Goal: Find specific page/section: Find specific page/section

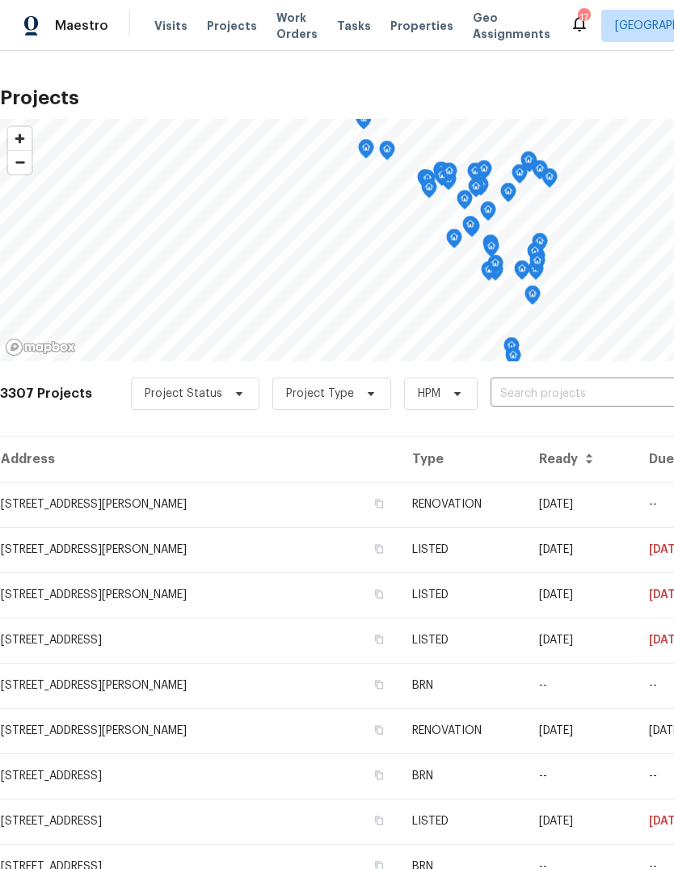
click at [557, 390] on input "text" at bounding box center [582, 393] width 185 height 25
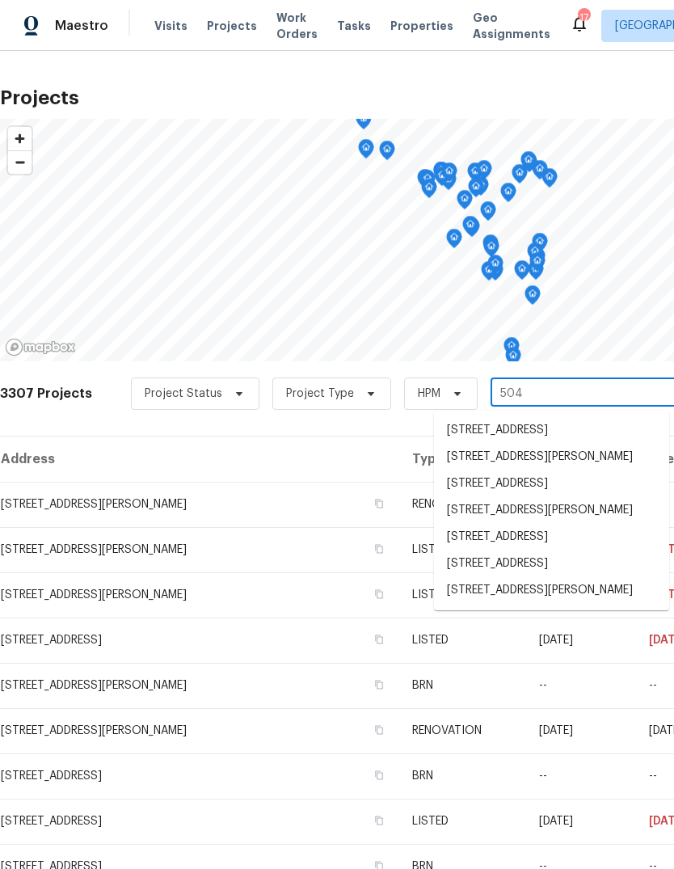
type input "5040"
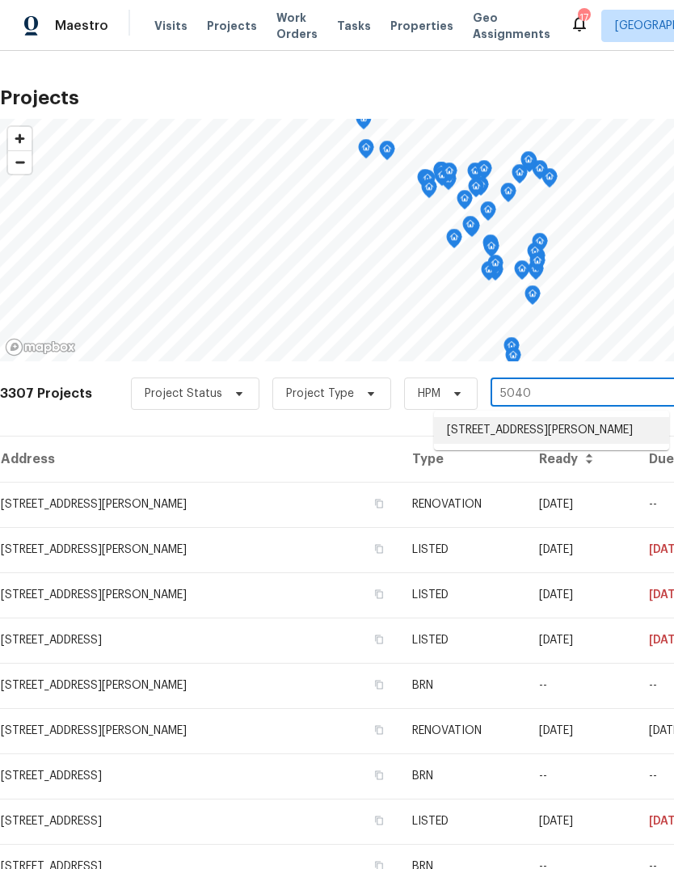
click at [568, 435] on li "[STREET_ADDRESS][PERSON_NAME]" at bounding box center [551, 430] width 235 height 27
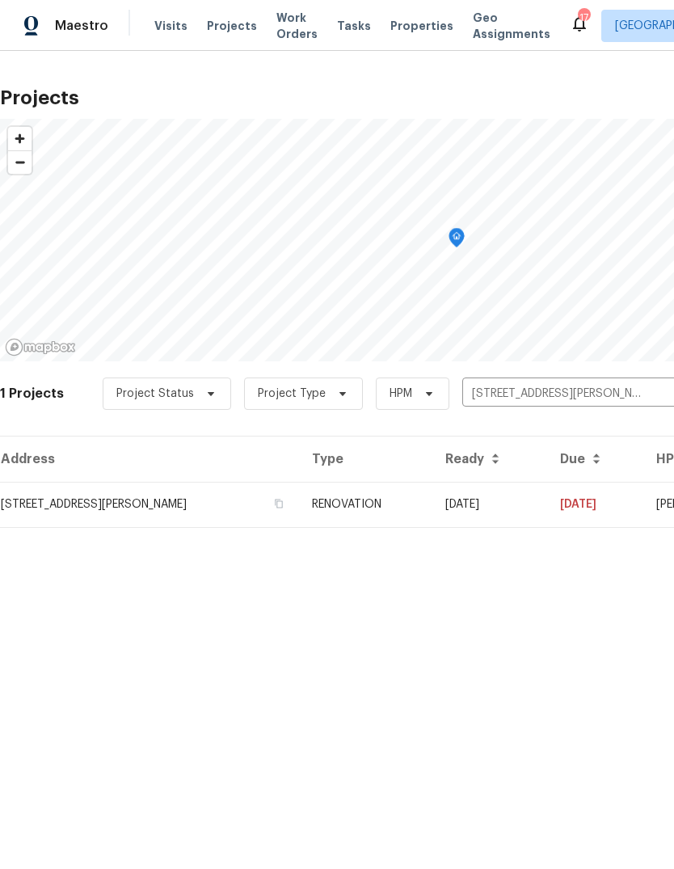
click at [400, 511] on td "RENOVATION" at bounding box center [365, 504] width 133 height 45
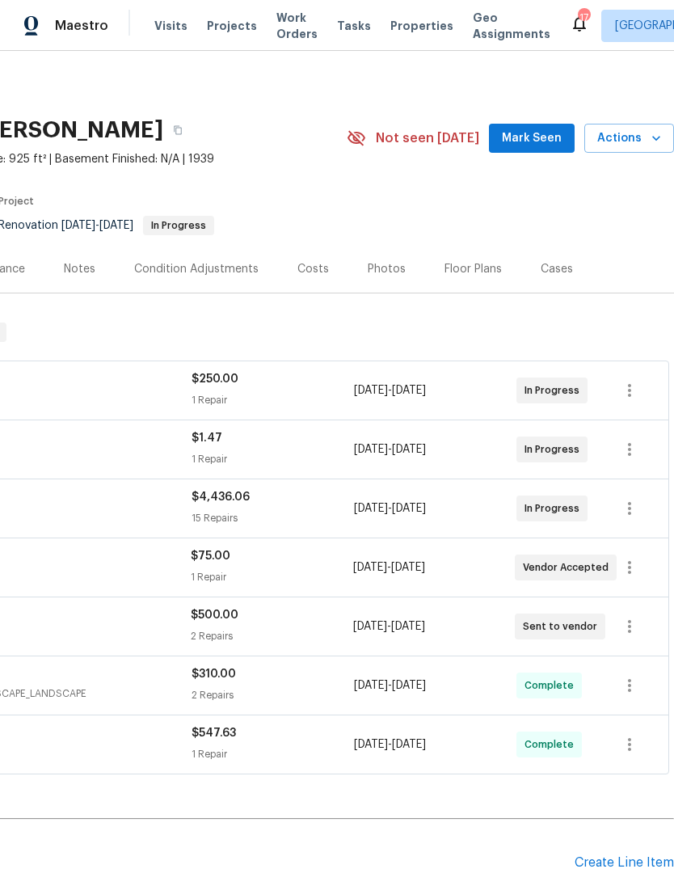
scroll to position [0, 239]
click at [555, 138] on span "Mark Seen" at bounding box center [532, 138] width 60 height 20
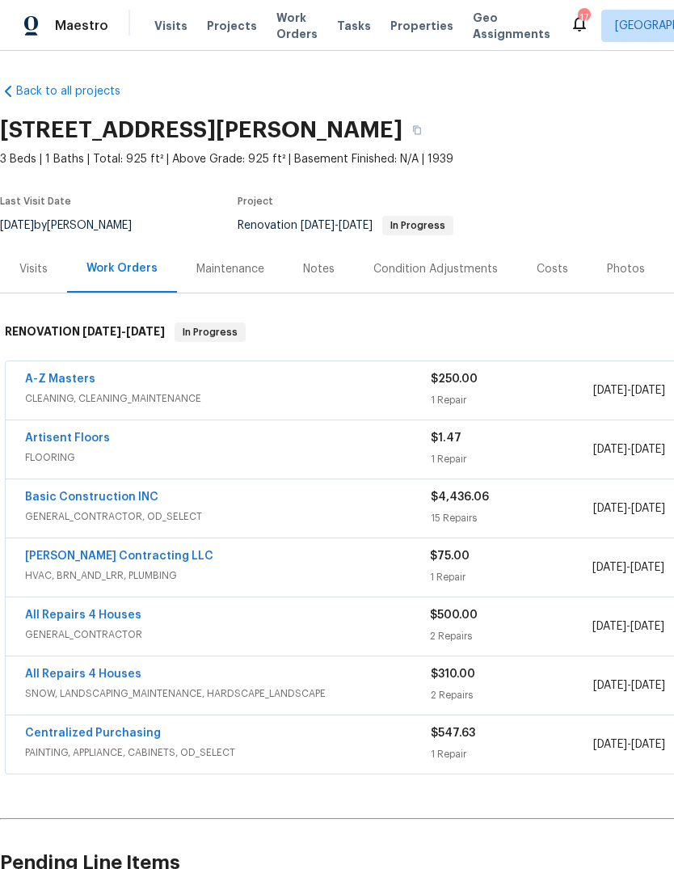
scroll to position [0, 0]
click at [86, 443] on link "Artisent Floors" at bounding box center [67, 437] width 85 height 11
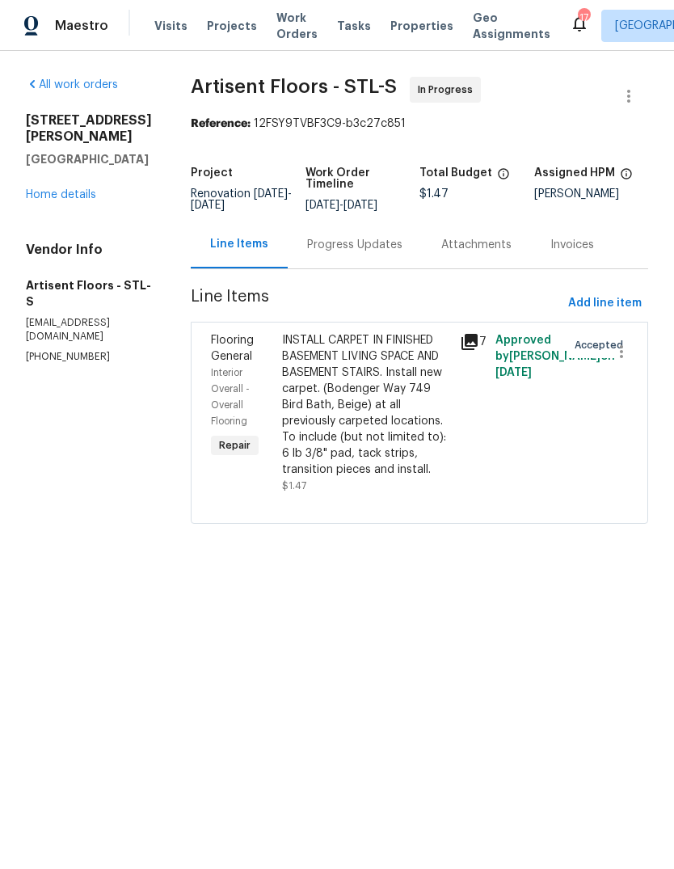
click at [479, 351] on icon at bounding box center [469, 341] width 19 height 19
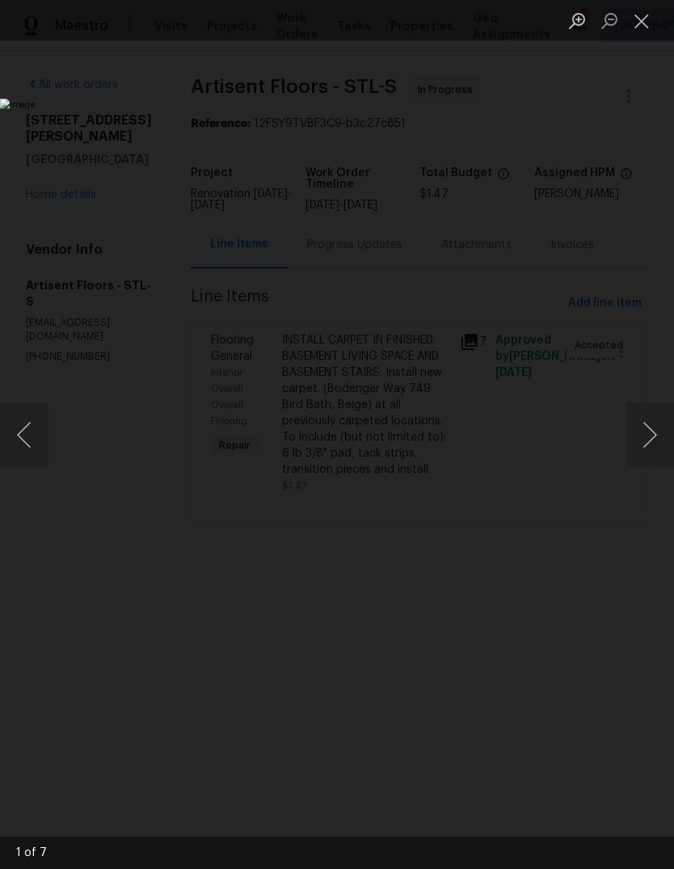
click at [648, 440] on button "Next image" at bounding box center [649, 434] width 48 height 65
click at [649, 441] on button "Next image" at bounding box center [649, 434] width 48 height 65
click at [642, 451] on button "Next image" at bounding box center [649, 434] width 48 height 65
click at [648, 444] on button "Next image" at bounding box center [649, 434] width 48 height 65
click at [643, 447] on button "Next image" at bounding box center [649, 434] width 48 height 65
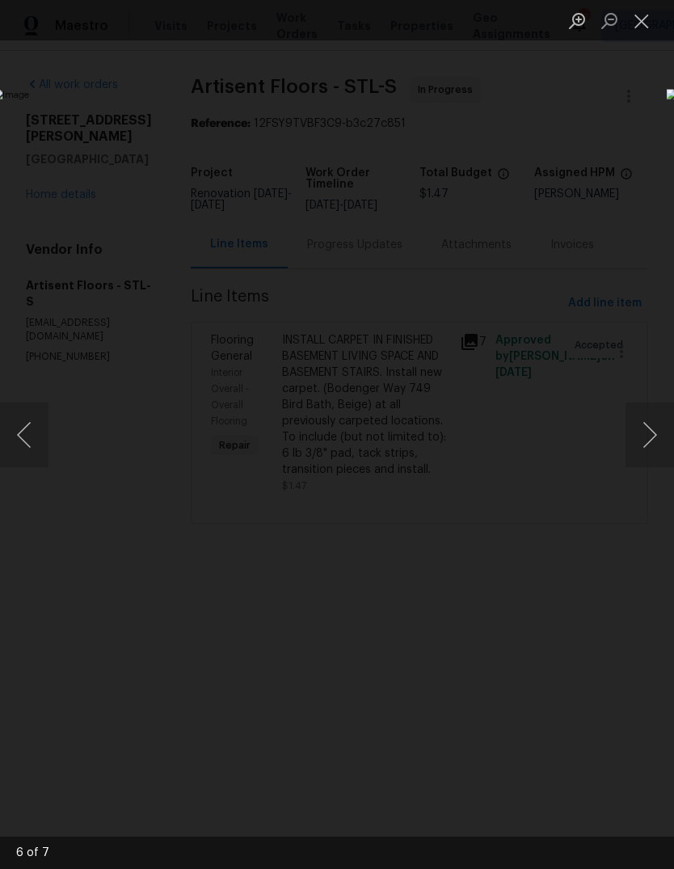
click at [650, 443] on button "Next image" at bounding box center [649, 434] width 48 height 65
click at [646, 448] on button "Next image" at bounding box center [649, 434] width 48 height 65
click at [648, 446] on button "Next image" at bounding box center [649, 434] width 48 height 65
click at [650, 444] on button "Next image" at bounding box center [649, 434] width 48 height 65
click at [646, 441] on button "Next image" at bounding box center [649, 434] width 48 height 65
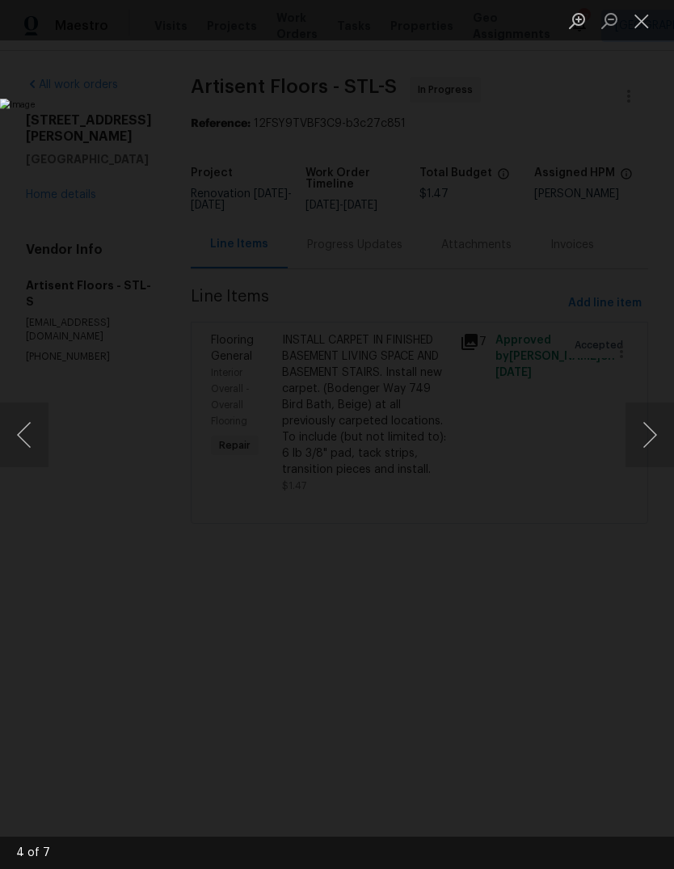
click at [646, 444] on button "Next image" at bounding box center [649, 434] width 48 height 65
click at [639, 19] on button "Close lightbox" at bounding box center [641, 20] width 32 height 28
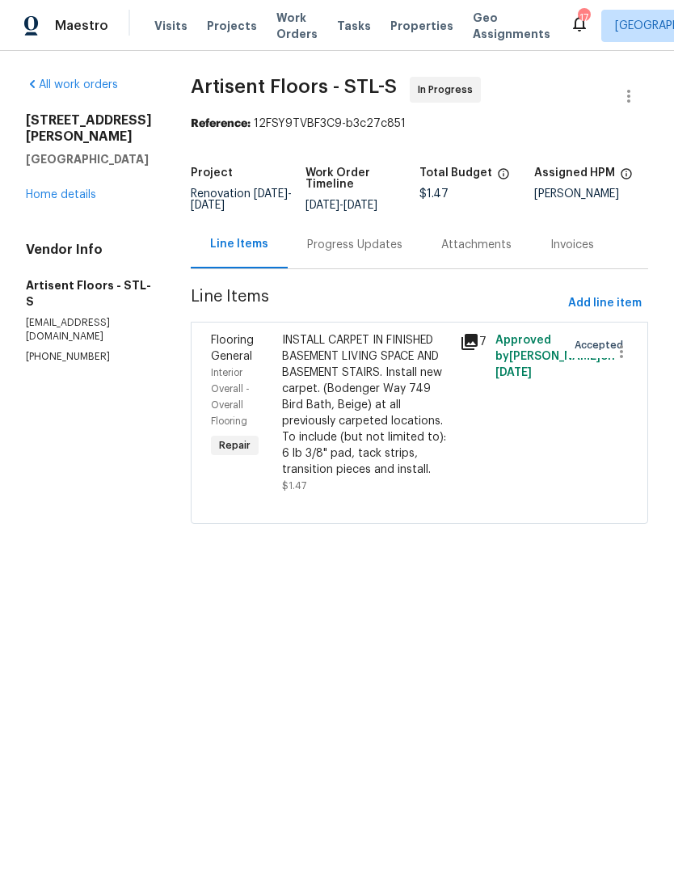
click at [90, 189] on link "Home details" at bounding box center [61, 194] width 70 height 11
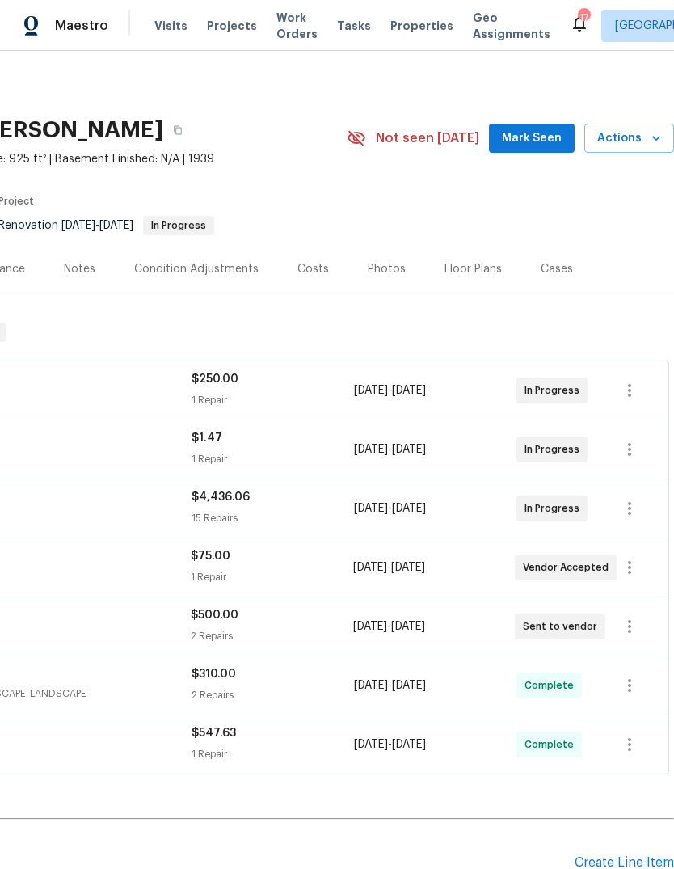
scroll to position [0, 239]
click at [548, 141] on span "Mark Seen" at bounding box center [532, 138] width 60 height 20
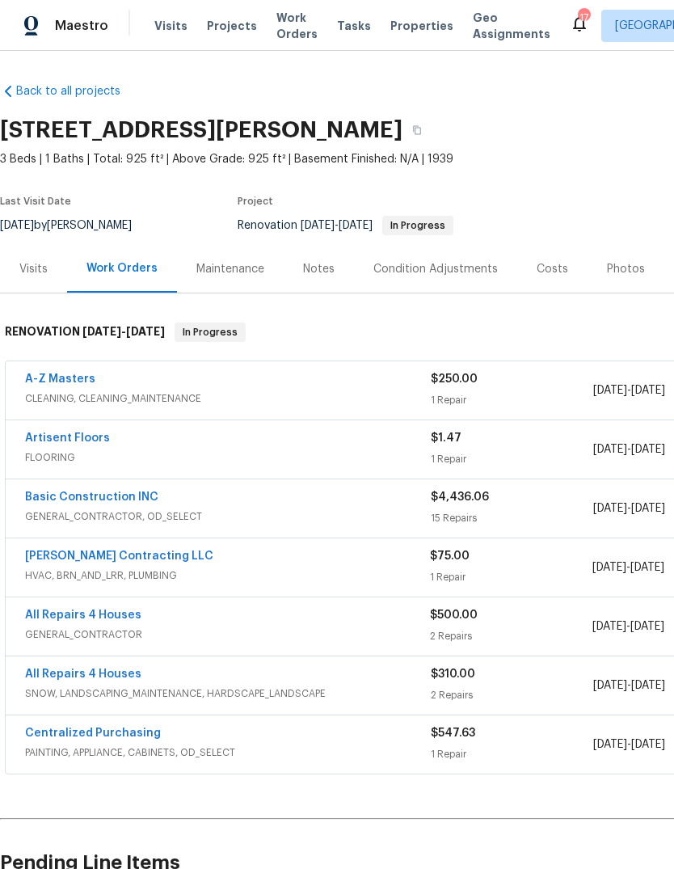
scroll to position [0, 0]
click at [220, 32] on span "Projects" at bounding box center [232, 26] width 50 height 16
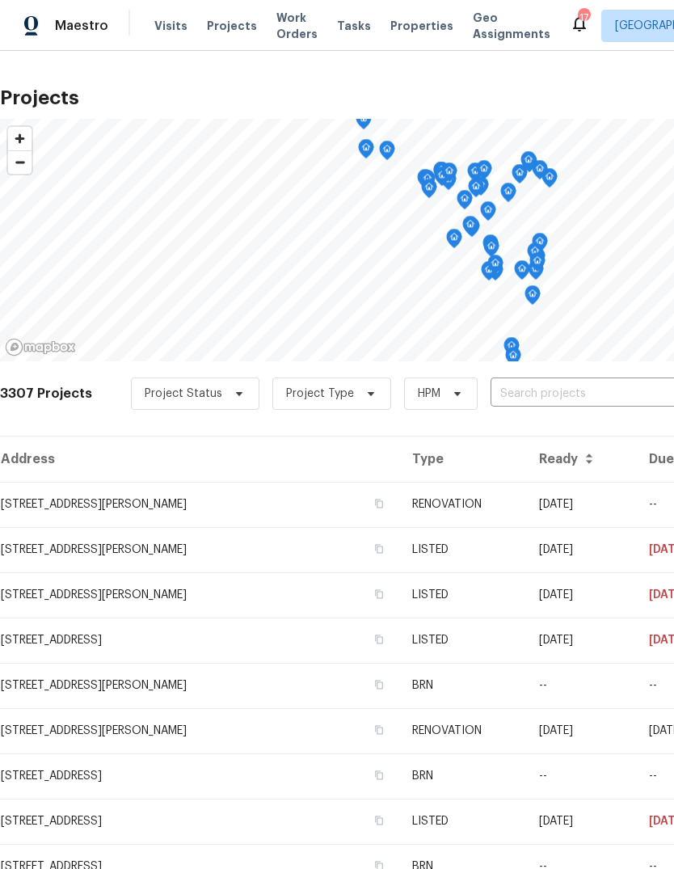
click at [415, 22] on span "Properties" at bounding box center [421, 26] width 63 height 16
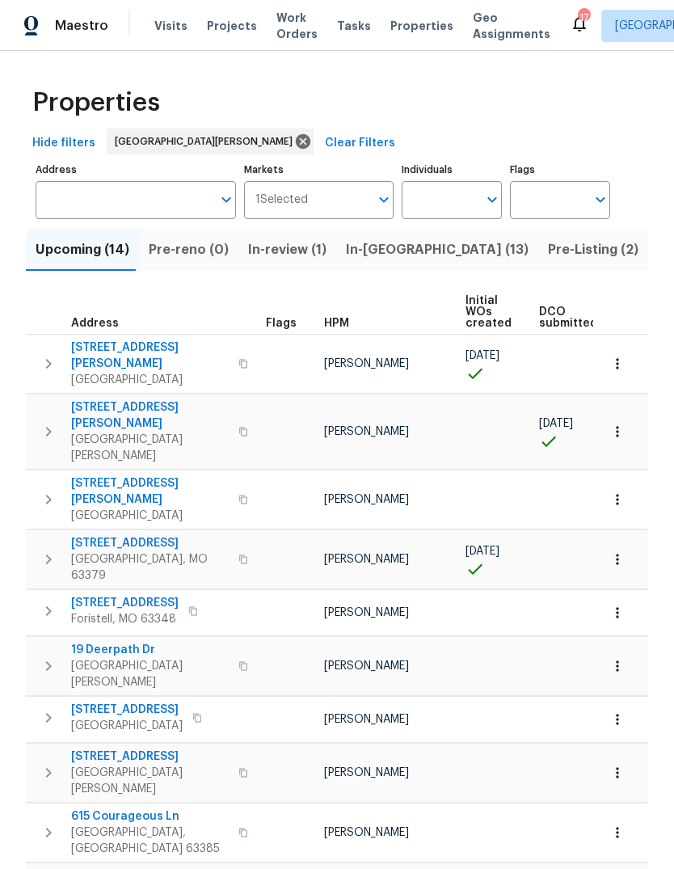
click at [538, 262] on button "Pre-Listing (2)" at bounding box center [593, 250] width 110 height 42
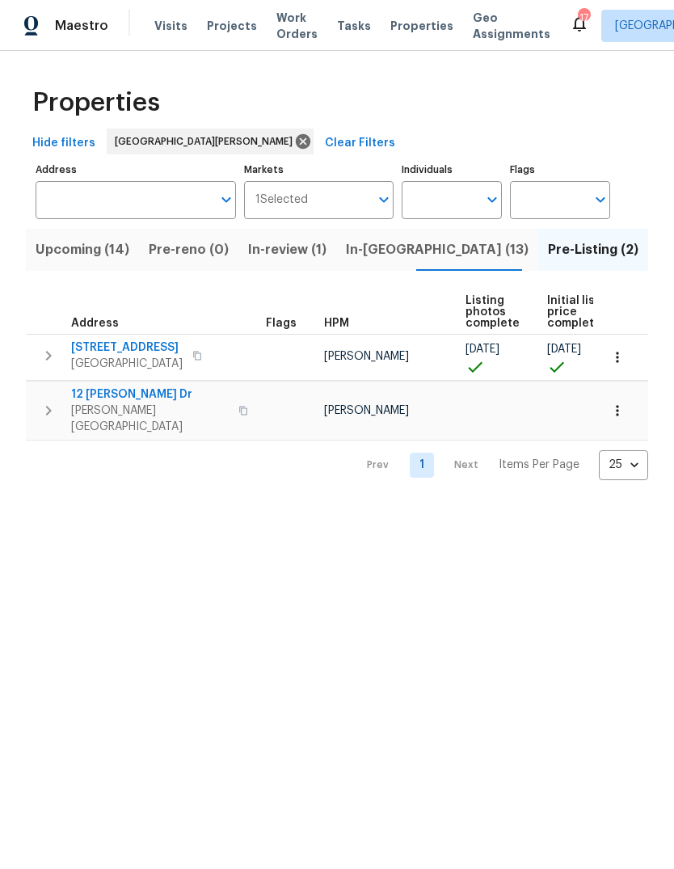
click at [374, 270] on button "In-reno (13)" at bounding box center [437, 250] width 202 height 42
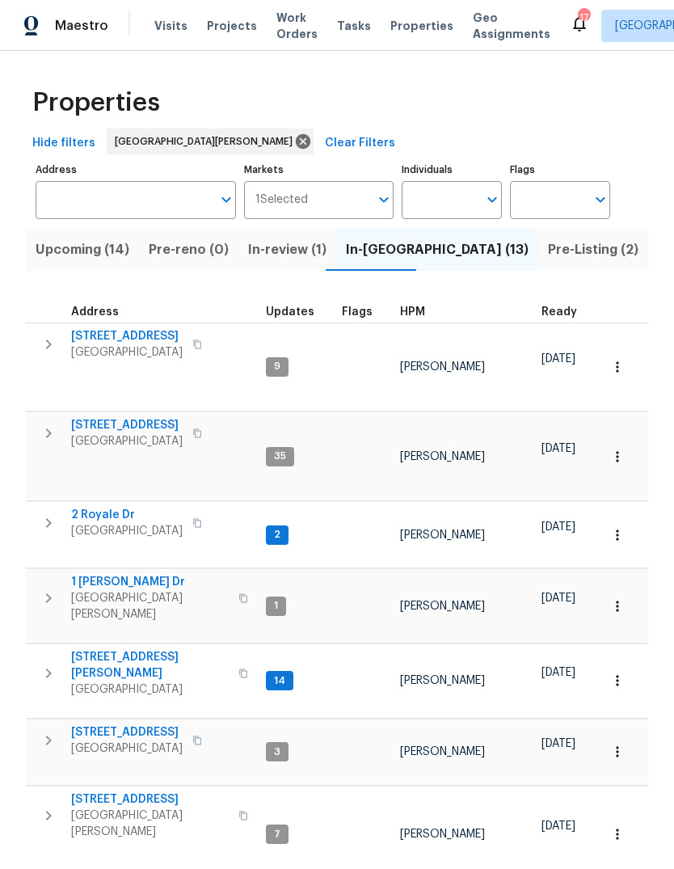
click at [407, 311] on span "HPM" at bounding box center [412, 311] width 25 height 11
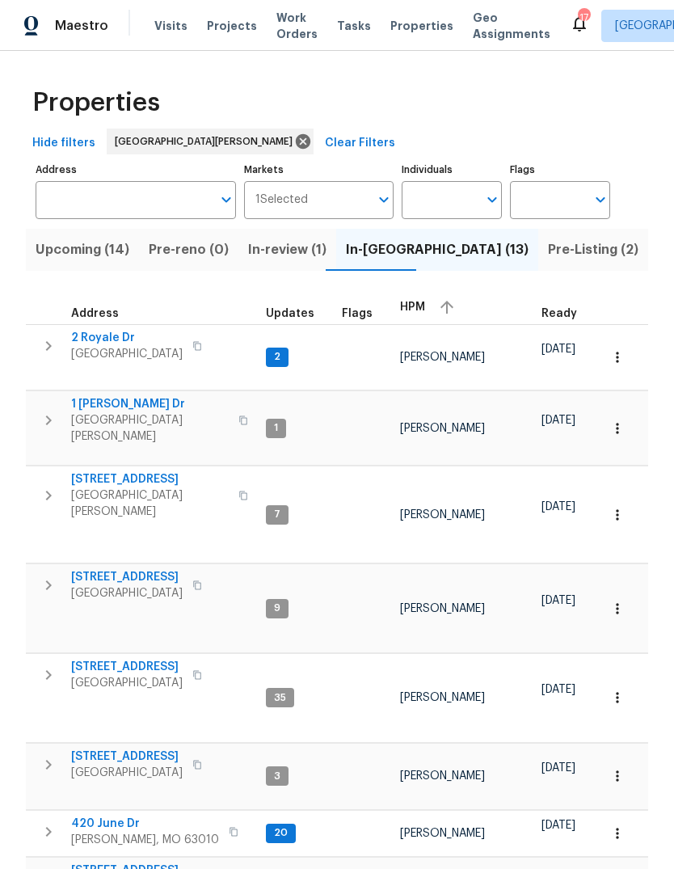
click at [410, 318] on div "HPM" at bounding box center [464, 307] width 128 height 24
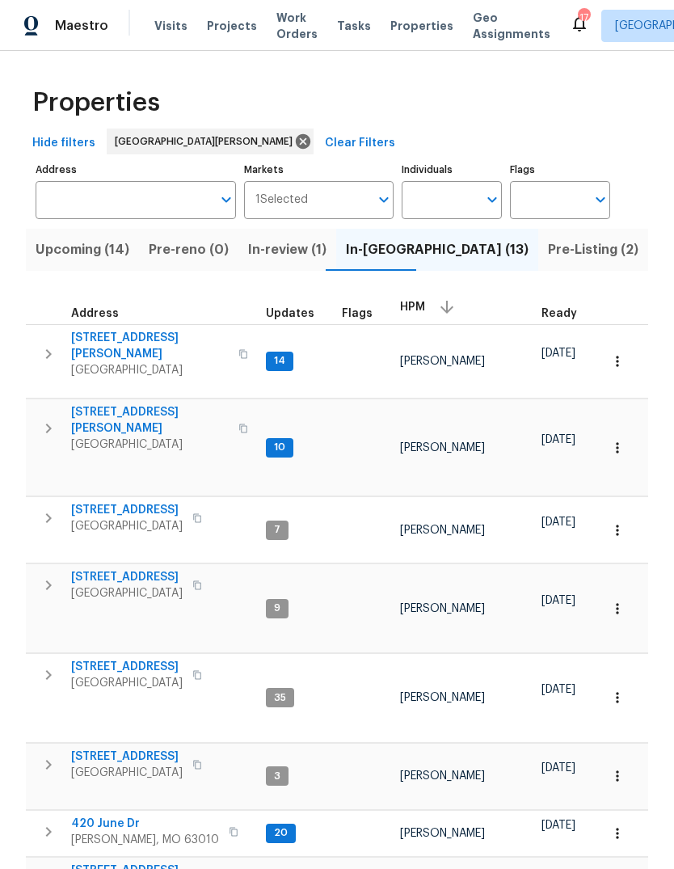
click at [143, 362] on span "Florissant, MO 63033" at bounding box center [150, 370] width 158 height 16
click at [135, 404] on span "5040 Parker Ave" at bounding box center [150, 420] width 158 height 32
click at [228, 28] on span "Projects" at bounding box center [232, 26] width 50 height 16
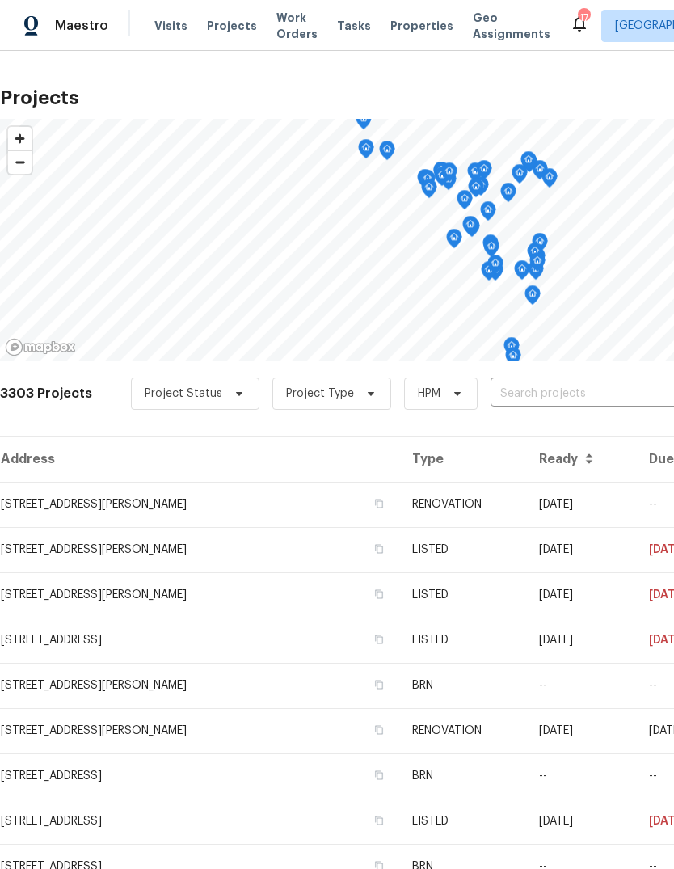
click at [406, 30] on span "Properties" at bounding box center [421, 26] width 63 height 16
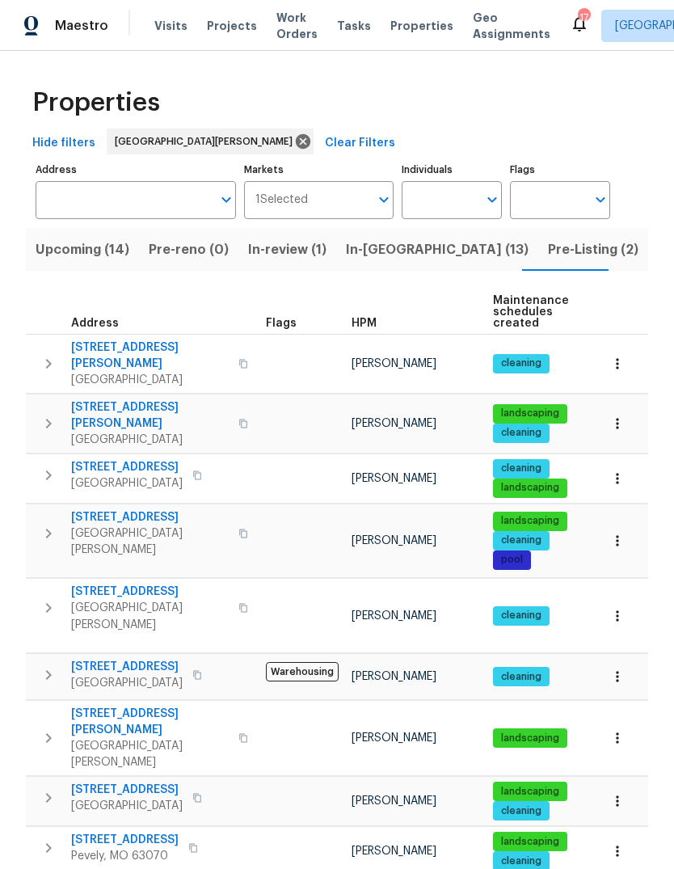
click at [355, 342] on td "[PERSON_NAME]" at bounding box center [415, 363] width 141 height 59
click at [376, 313] on th "HPM" at bounding box center [415, 312] width 141 height 44
click at [373, 321] on span "HPM" at bounding box center [363, 323] width 25 height 11
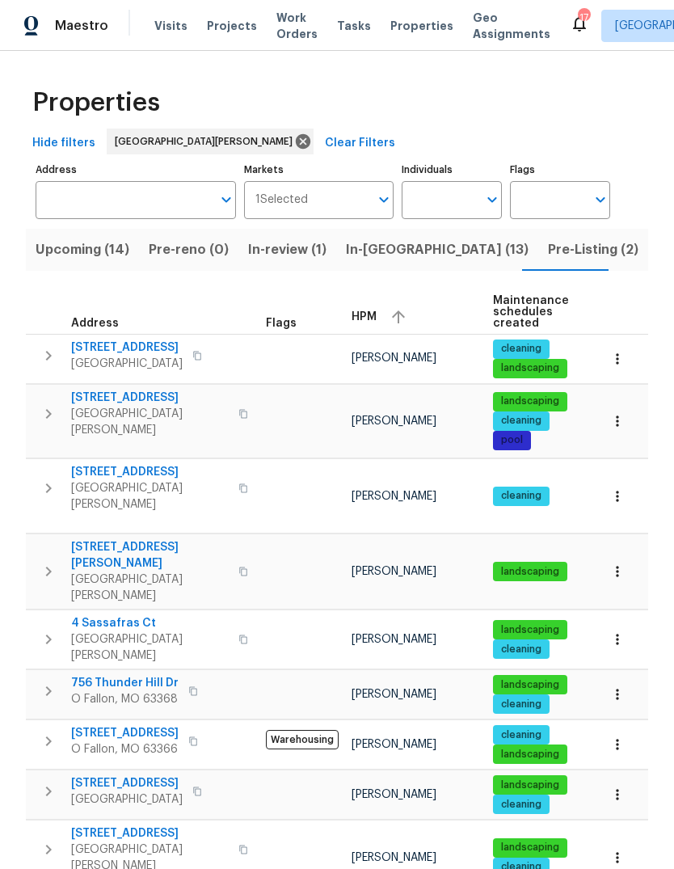
click at [371, 322] on span "HPM" at bounding box center [363, 316] width 25 height 11
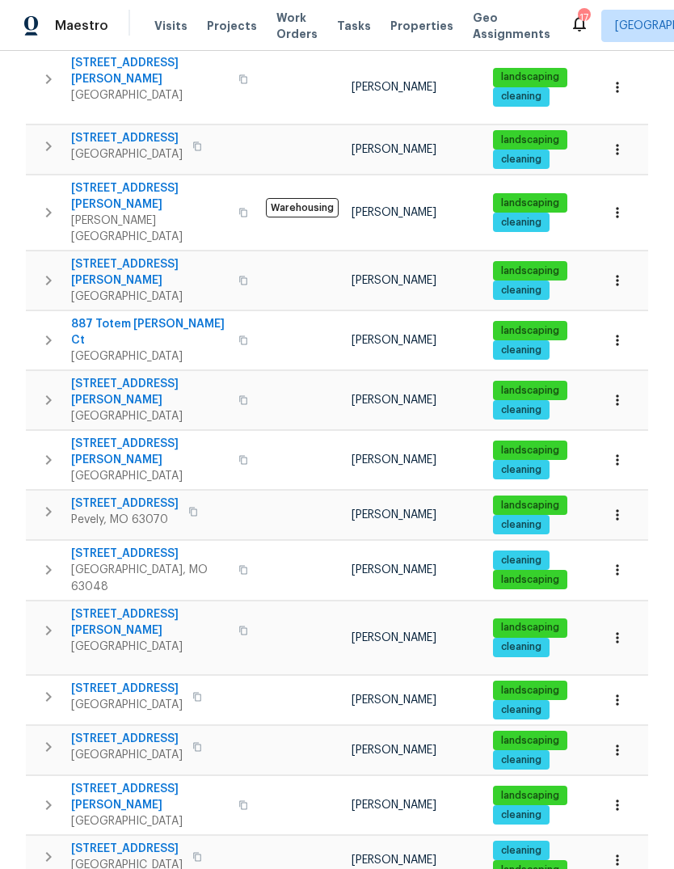
scroll to position [61, 0]
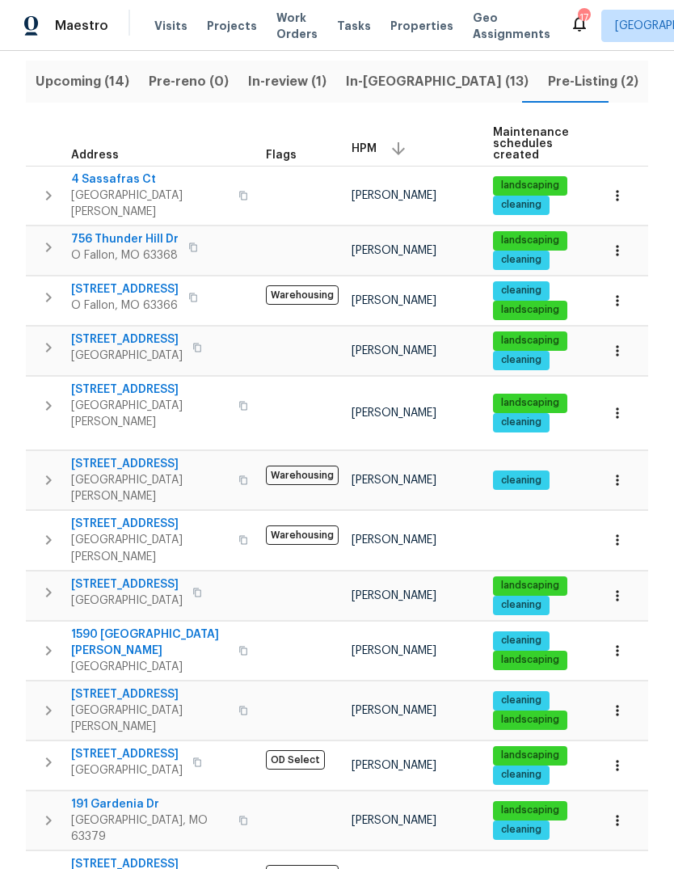
scroll to position [166, 0]
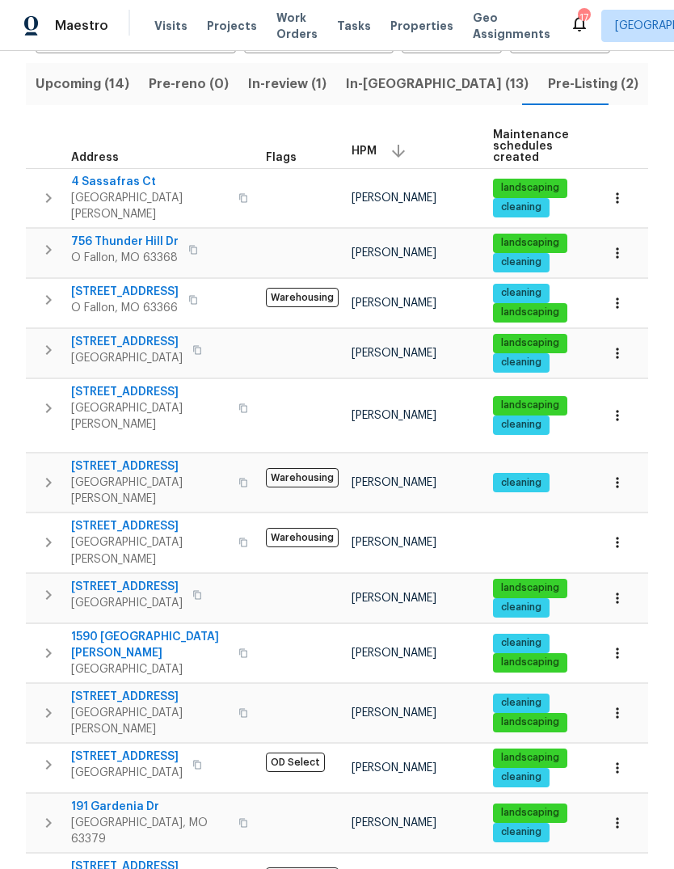
click at [178, 748] on span "15464 Country Ridge Dr" at bounding box center [126, 756] width 111 height 16
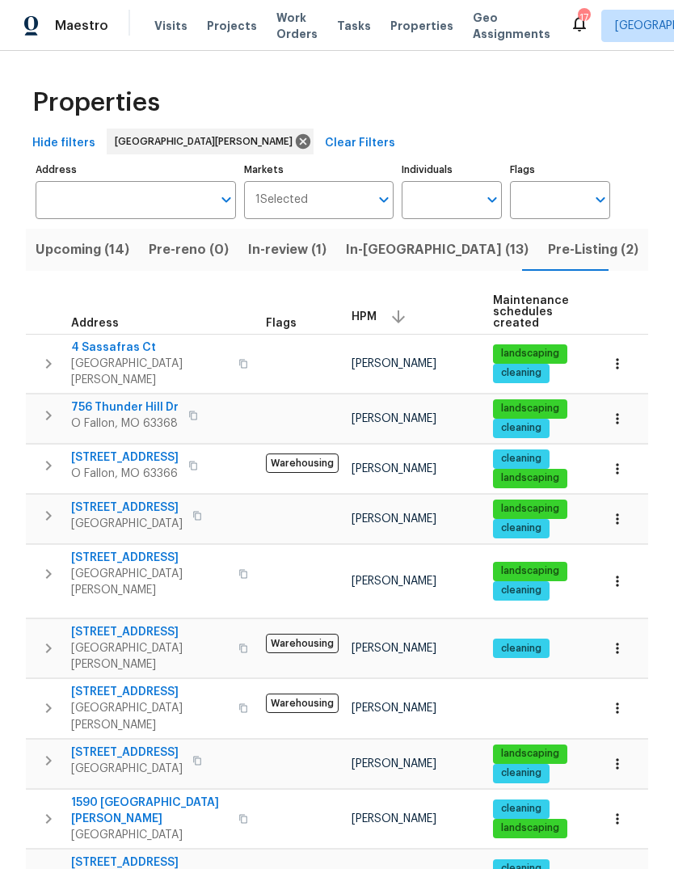
scroll to position [0, 0]
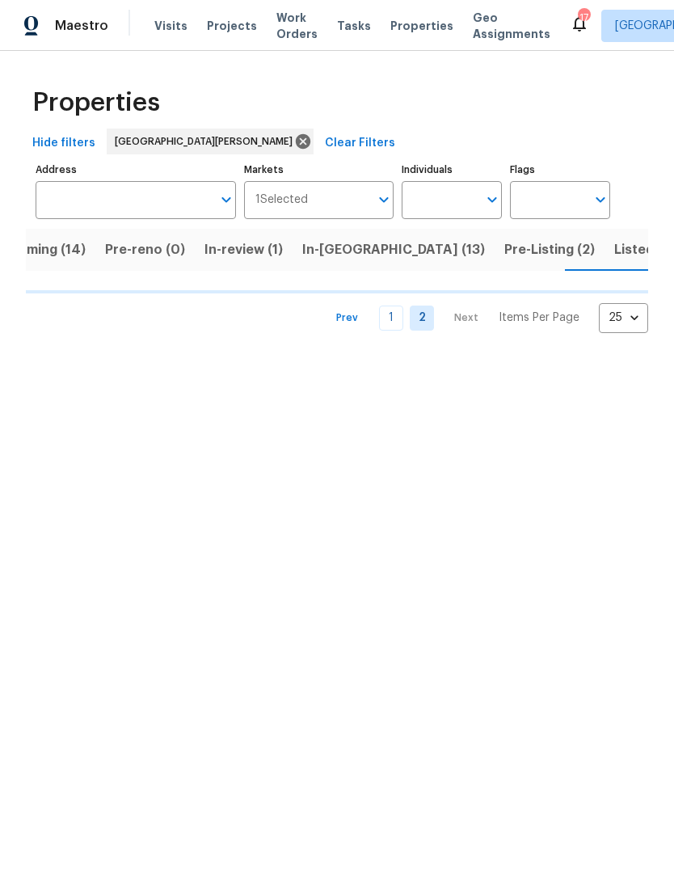
scroll to position [0, 47]
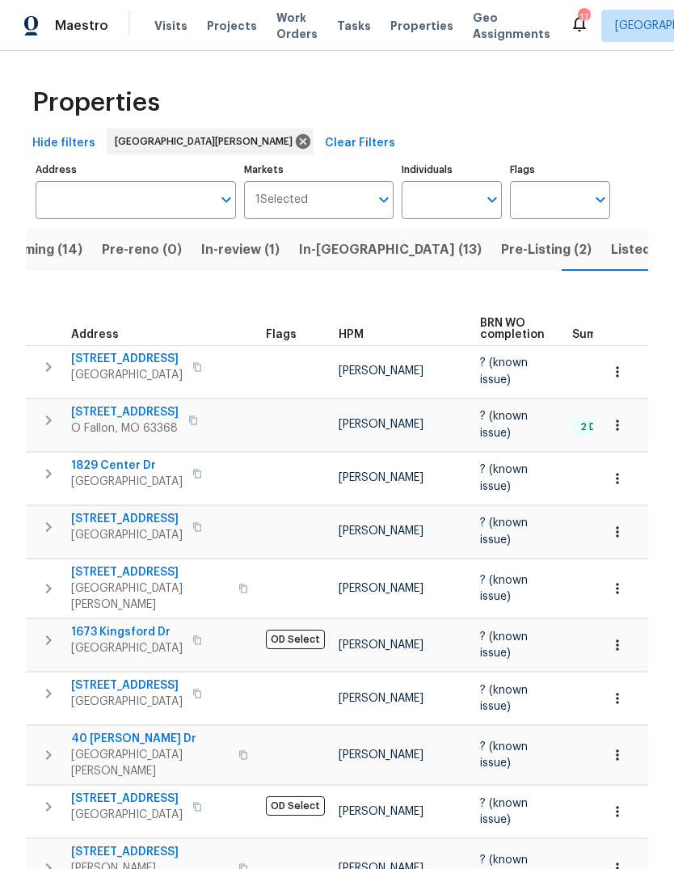
click at [352, 329] on span "HPM" at bounding box center [351, 334] width 25 height 11
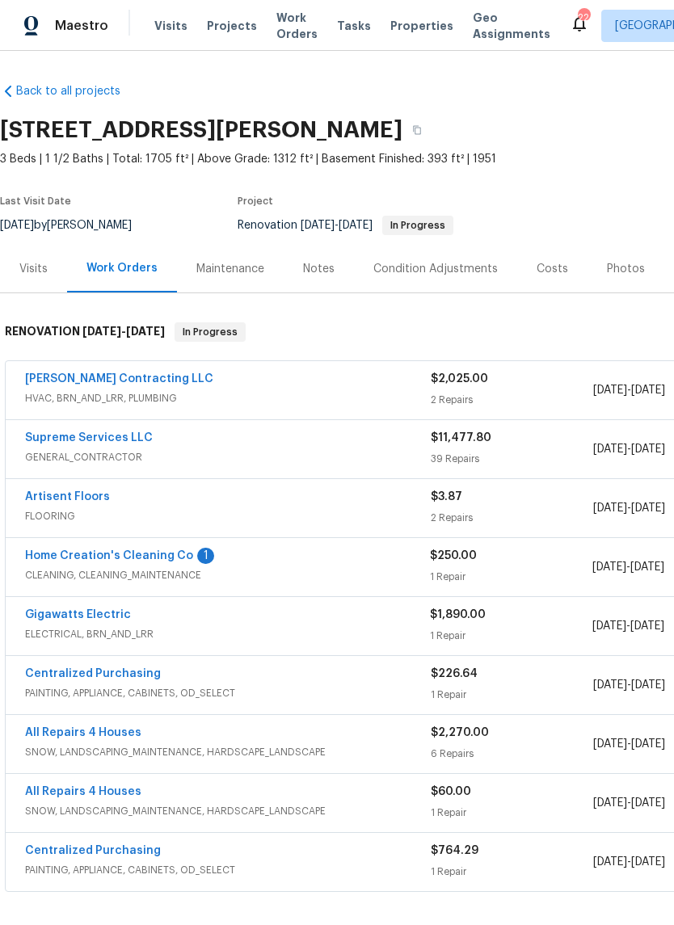
click at [169, 559] on link "Home Creation's Cleaning Co" at bounding box center [109, 555] width 168 height 11
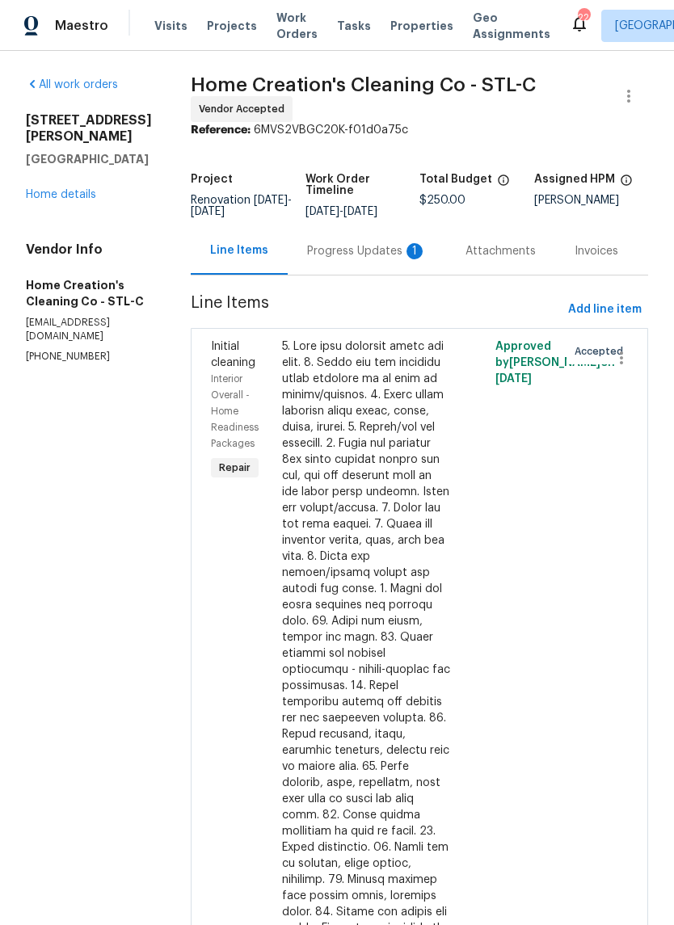
click at [376, 252] on div "Progress Updates 1" at bounding box center [367, 251] width 120 height 16
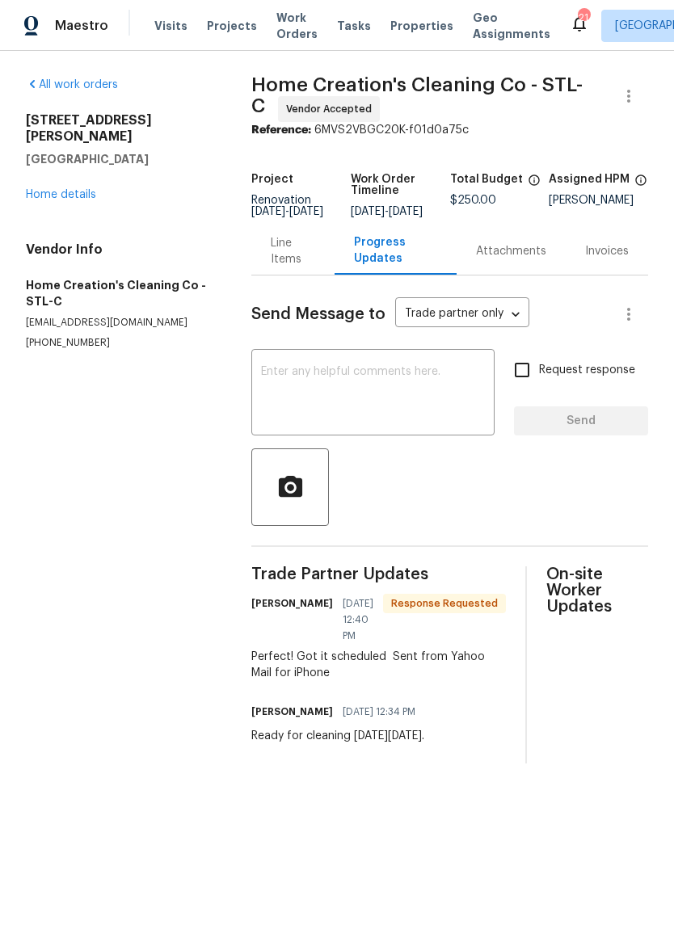
click at [86, 189] on link "Home details" at bounding box center [61, 194] width 70 height 11
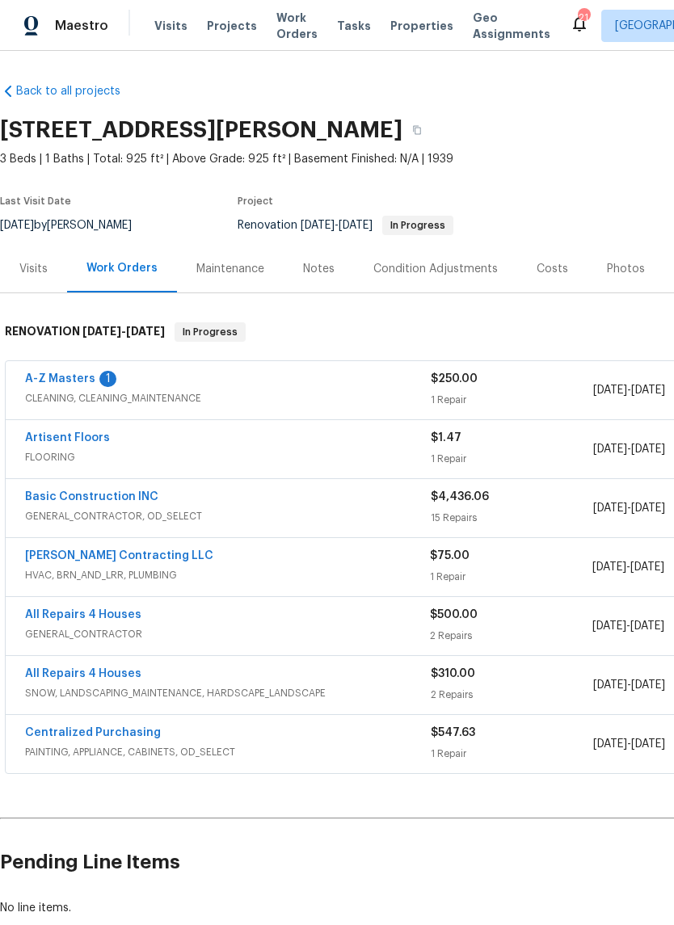
click at [72, 379] on link "A-Z Masters" at bounding box center [60, 378] width 70 height 11
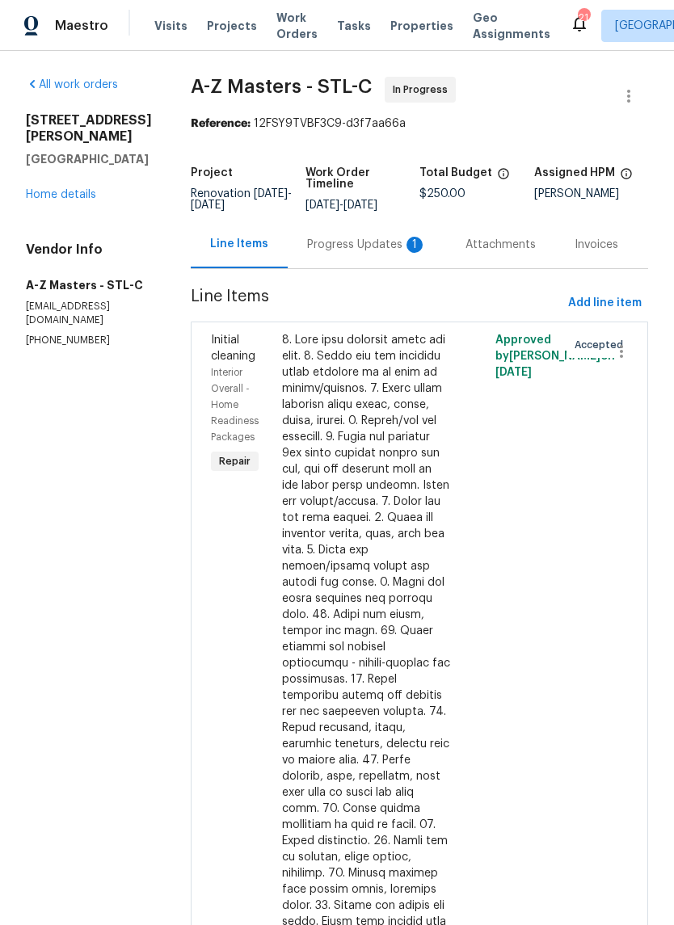
click at [315, 246] on div "Progress Updates 1" at bounding box center [367, 245] width 120 height 16
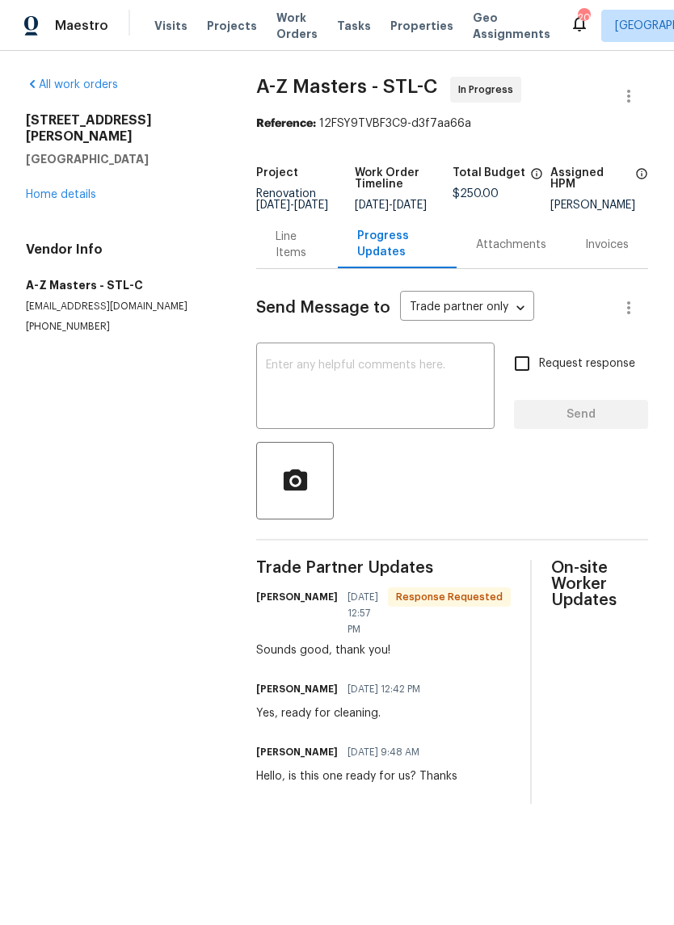
click at [86, 196] on div "All work orders 5040 Parker Ave Saint Louis, MO 63139 Home details Vendor Info …" at bounding box center [121, 205] width 191 height 257
click at [84, 189] on link "Home details" at bounding box center [61, 194] width 70 height 11
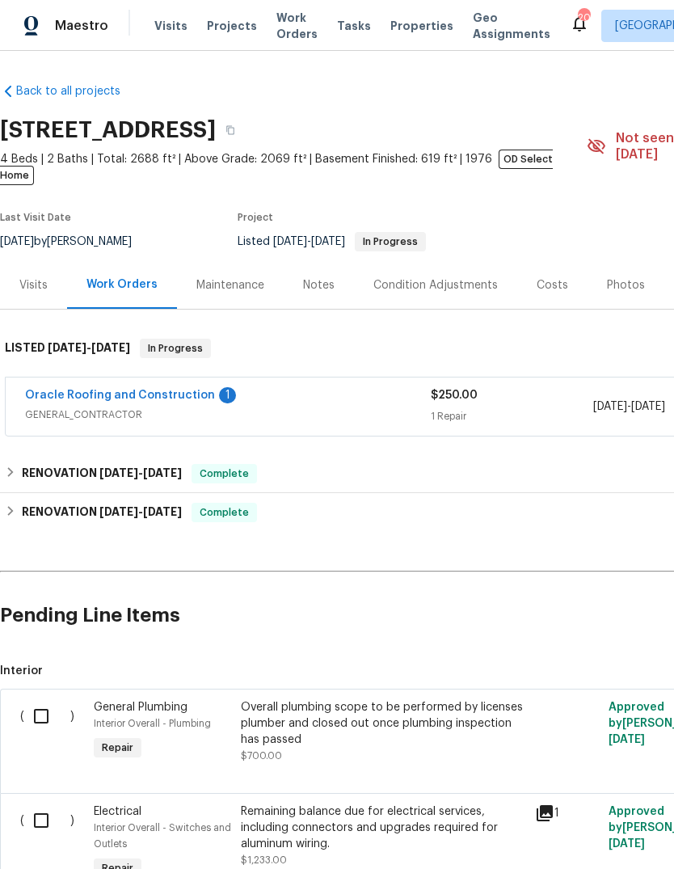
click at [230, 30] on span "Projects" at bounding box center [232, 26] width 50 height 16
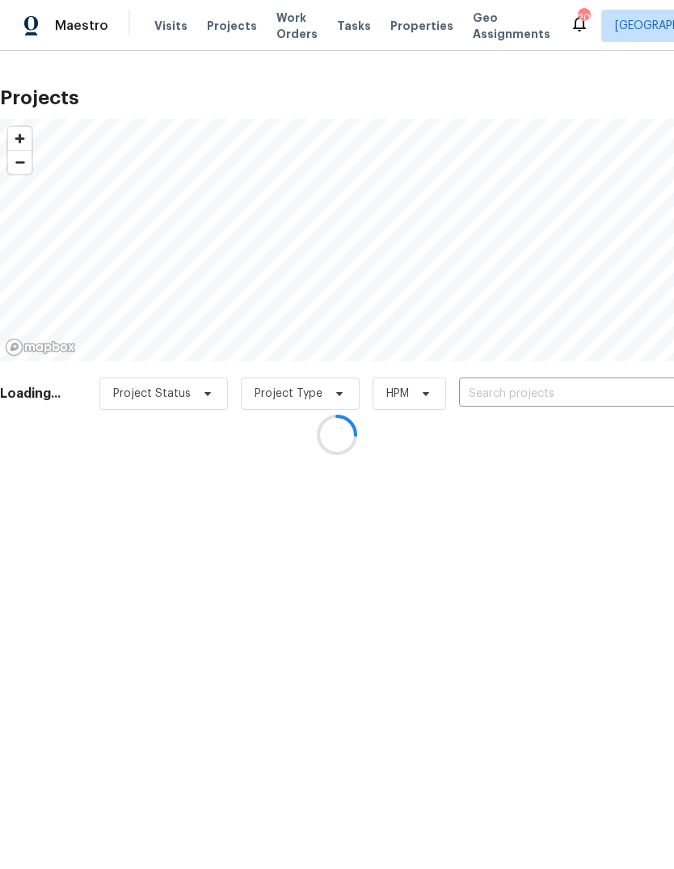
click at [407, 28] on div at bounding box center [337, 434] width 674 height 869
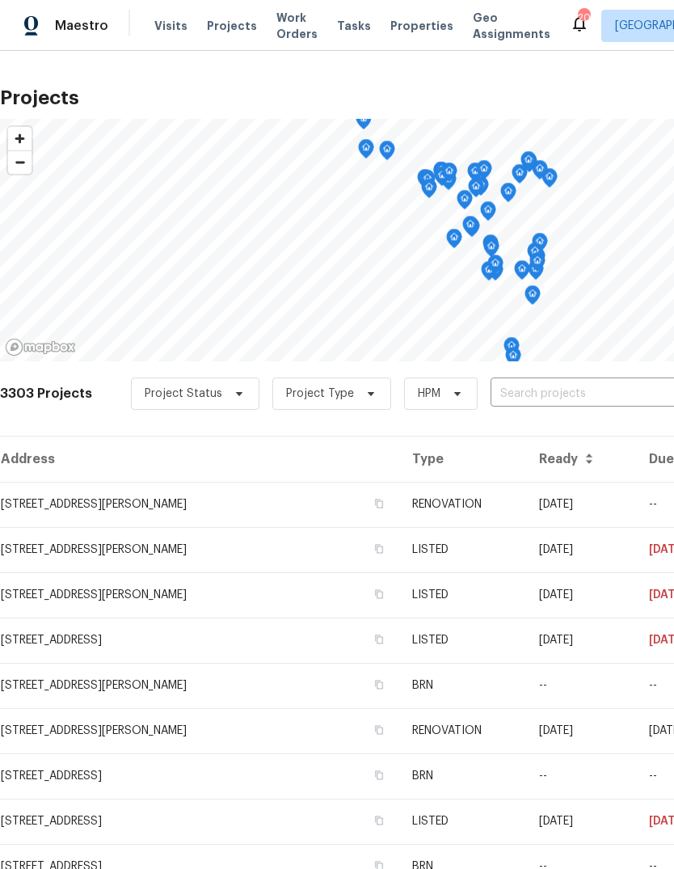
click at [401, 31] on span "Properties" at bounding box center [421, 26] width 63 height 16
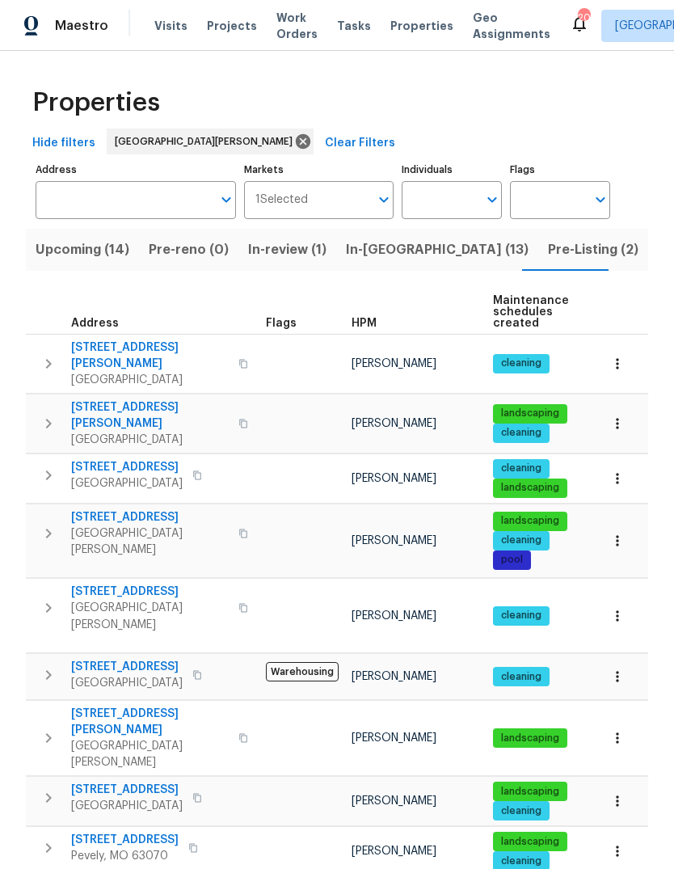
click at [380, 255] on span "In-reno (13)" at bounding box center [437, 249] width 183 height 23
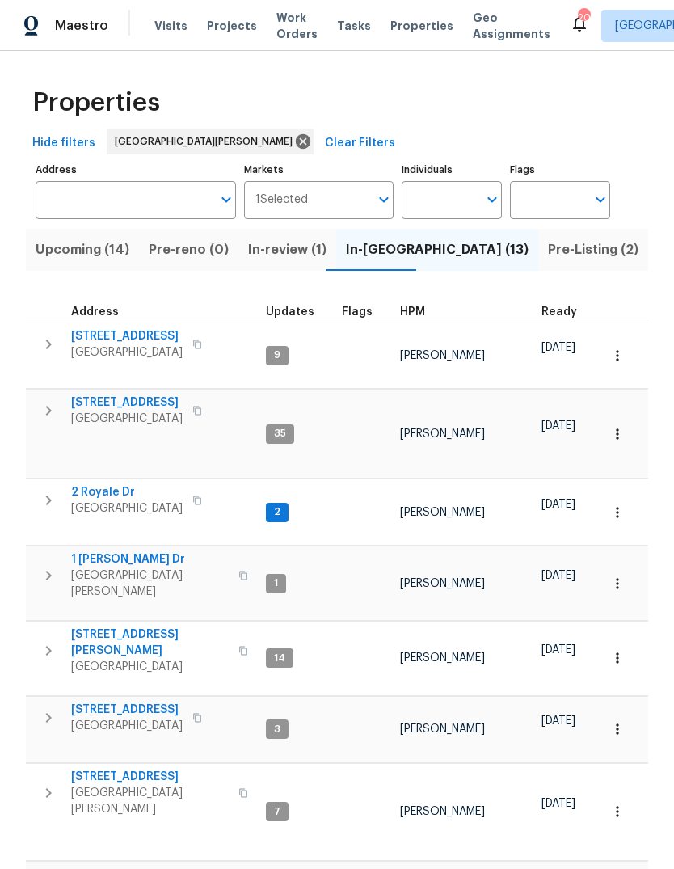
click at [423, 313] on div "HPM" at bounding box center [464, 311] width 128 height 11
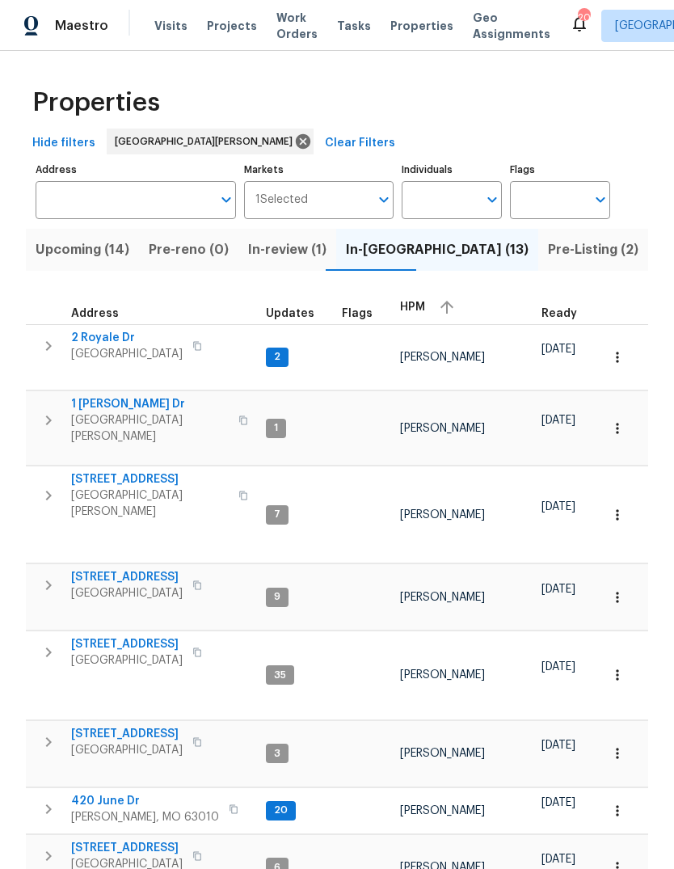
click at [412, 308] on span "HPM" at bounding box center [412, 306] width 25 height 11
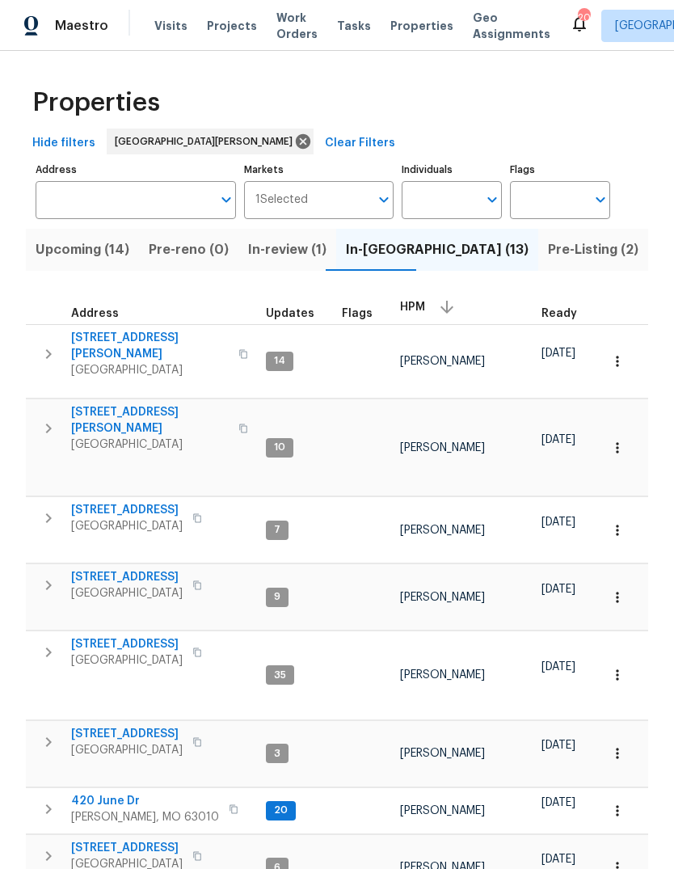
click at [133, 404] on span "5040 Parker Ave" at bounding box center [150, 420] width 158 height 32
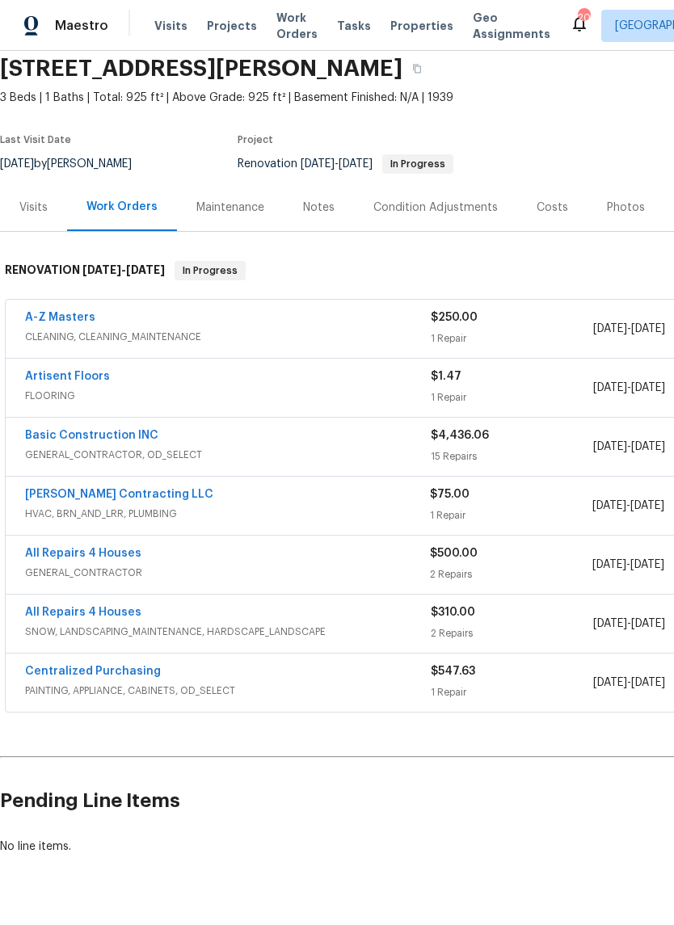
scroll to position [61, 0]
click at [123, 554] on link "All Repairs 4 Houses" at bounding box center [83, 554] width 116 height 11
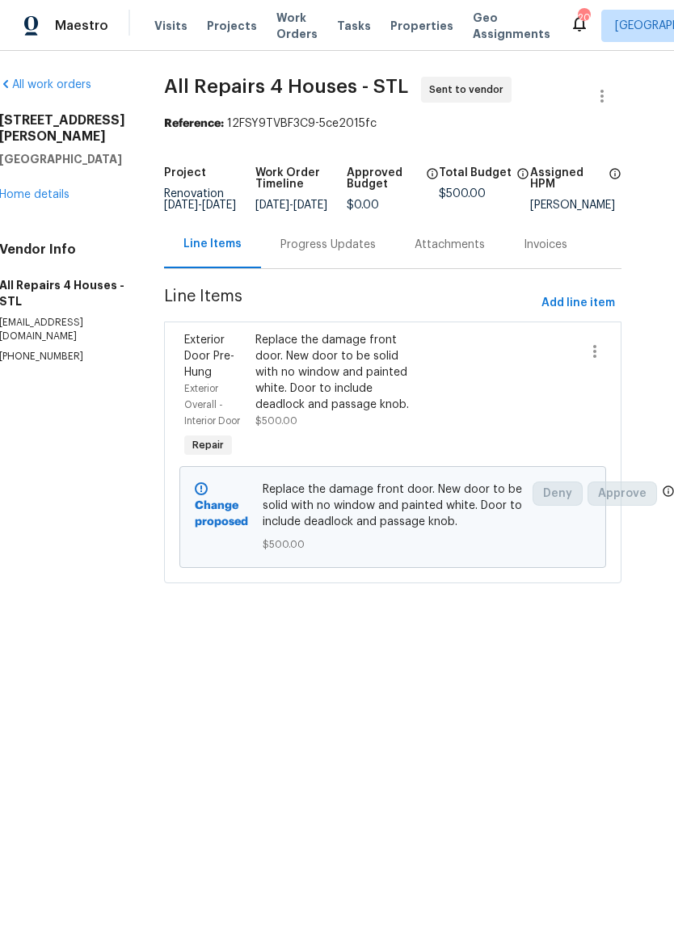
scroll to position [0, 25]
click at [361, 392] on div "Replace the damage front door. New door to be solid with no window and painted …" at bounding box center [341, 372] width 168 height 81
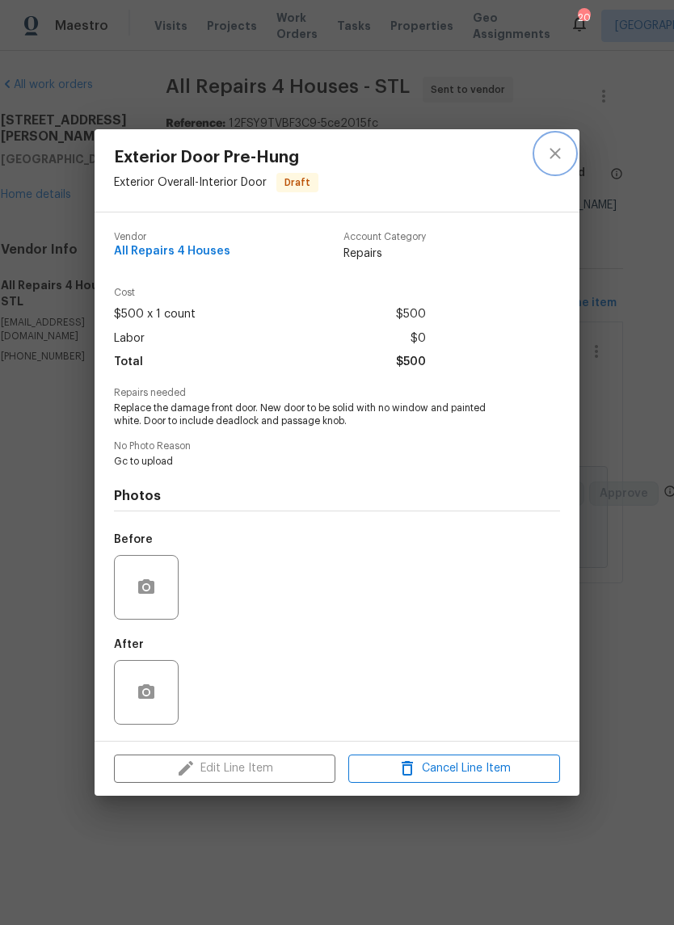
click at [565, 162] on button "close" at bounding box center [555, 153] width 39 height 39
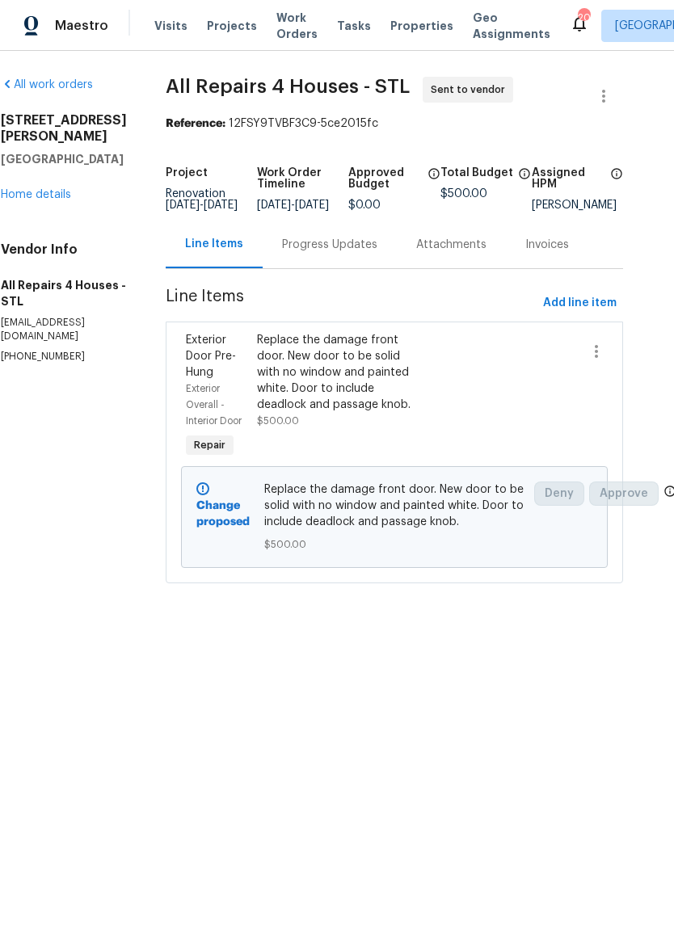
click at [349, 412] on div "Replace the damage front door. New door to be solid with no window and painted …" at bounding box center [341, 372] width 168 height 81
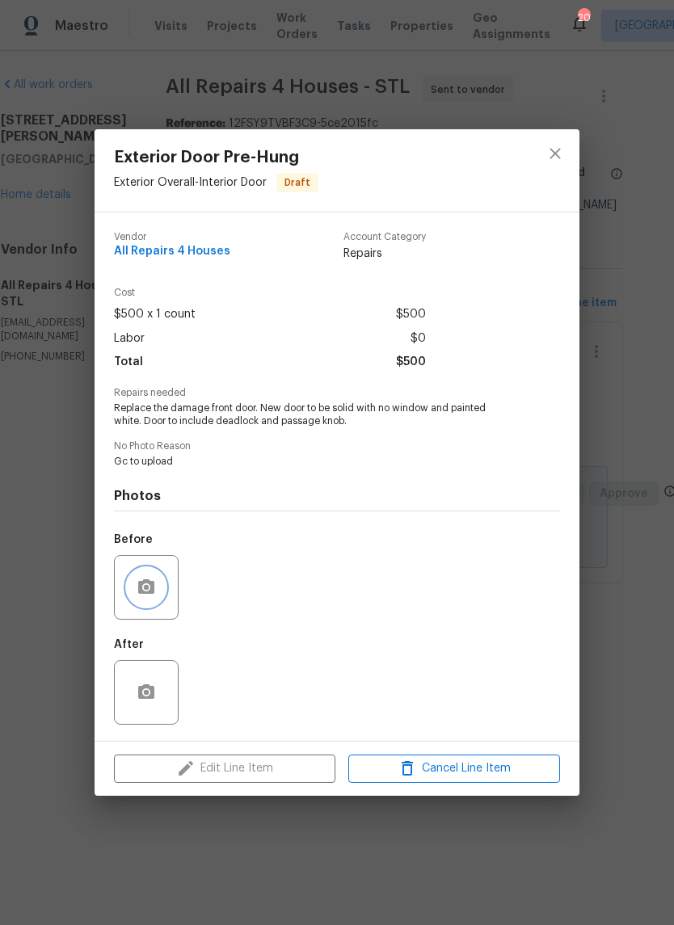
click at [151, 591] on icon "button" at bounding box center [146, 586] width 16 height 15
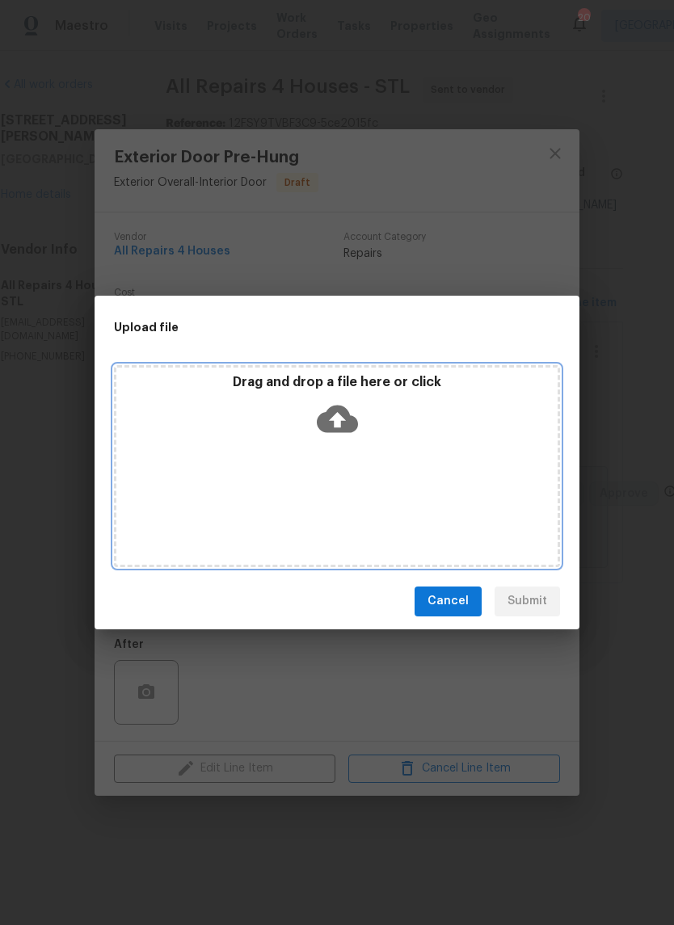
click at [338, 423] on icon at bounding box center [337, 418] width 41 height 41
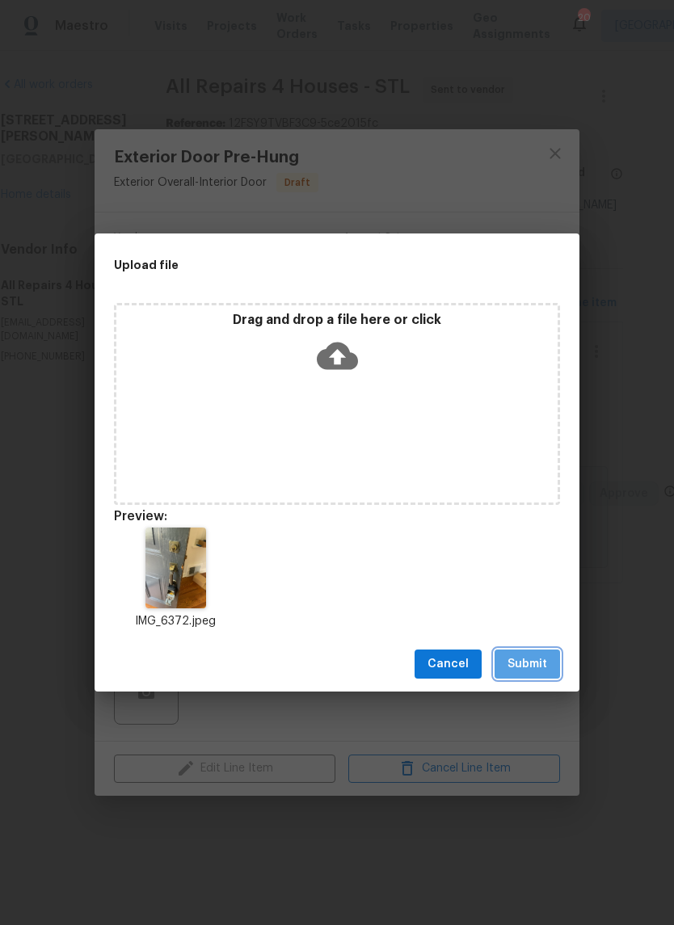
click at [544, 667] on span "Submit" at bounding box center [527, 664] width 40 height 20
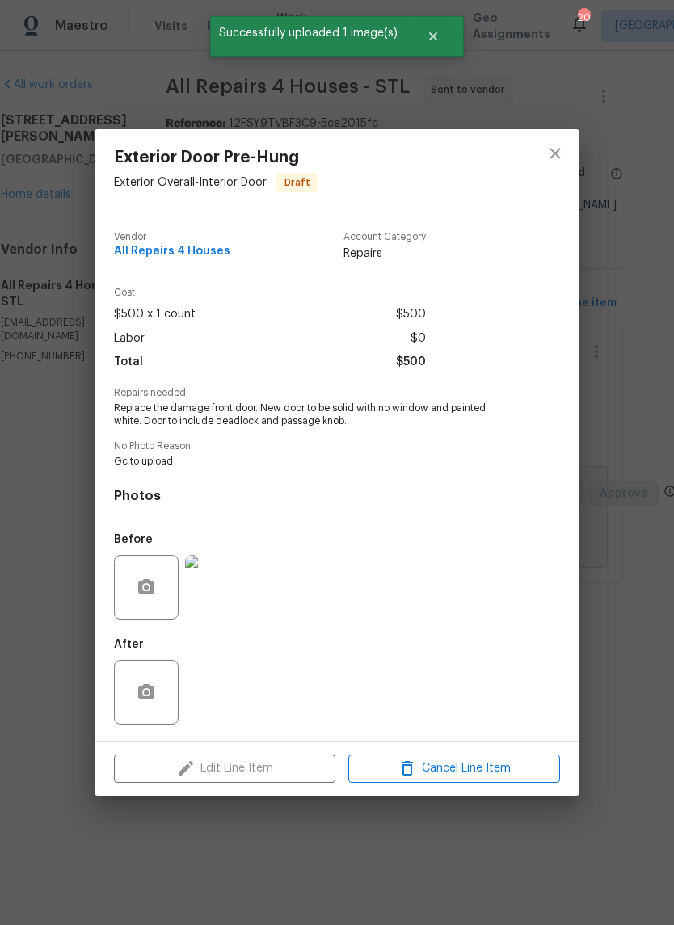
click at [224, 591] on img at bounding box center [217, 587] width 65 height 65
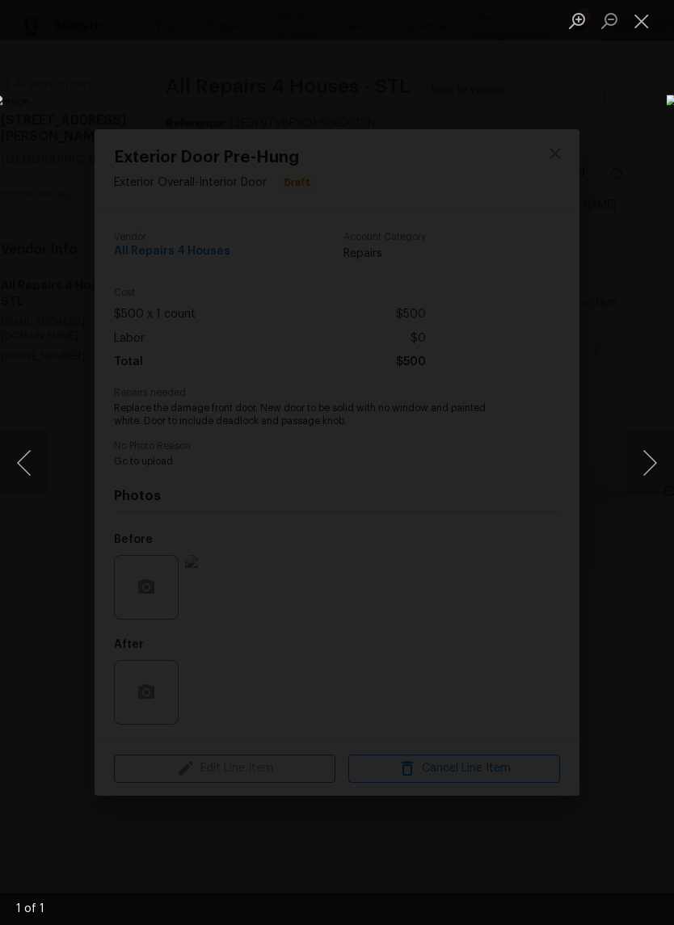
click at [632, 32] on button "Close lightbox" at bounding box center [641, 20] width 32 height 28
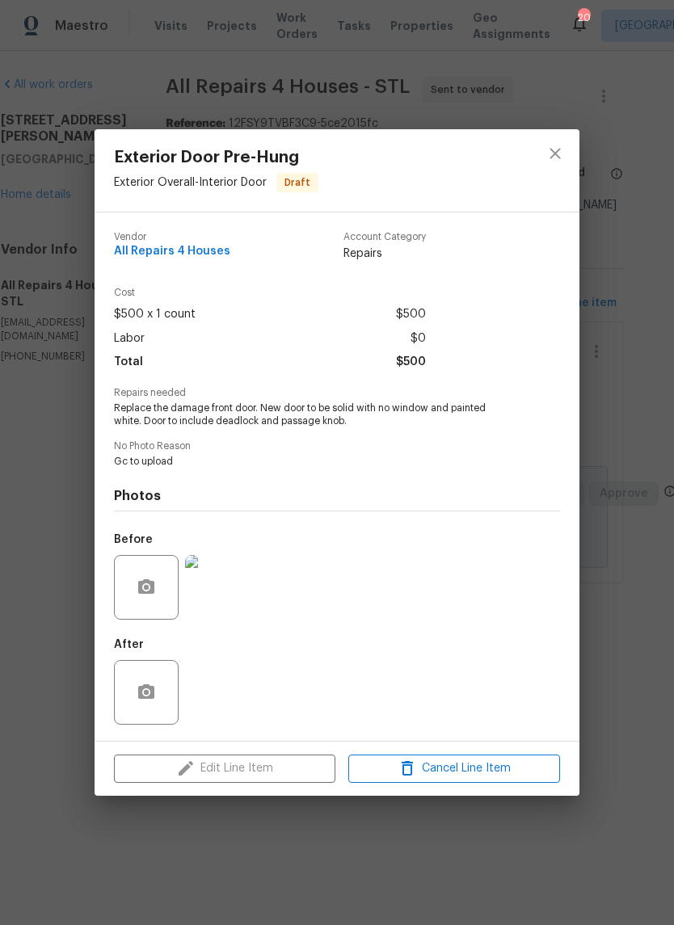
click at [555, 161] on icon "close" at bounding box center [554, 153] width 19 height 19
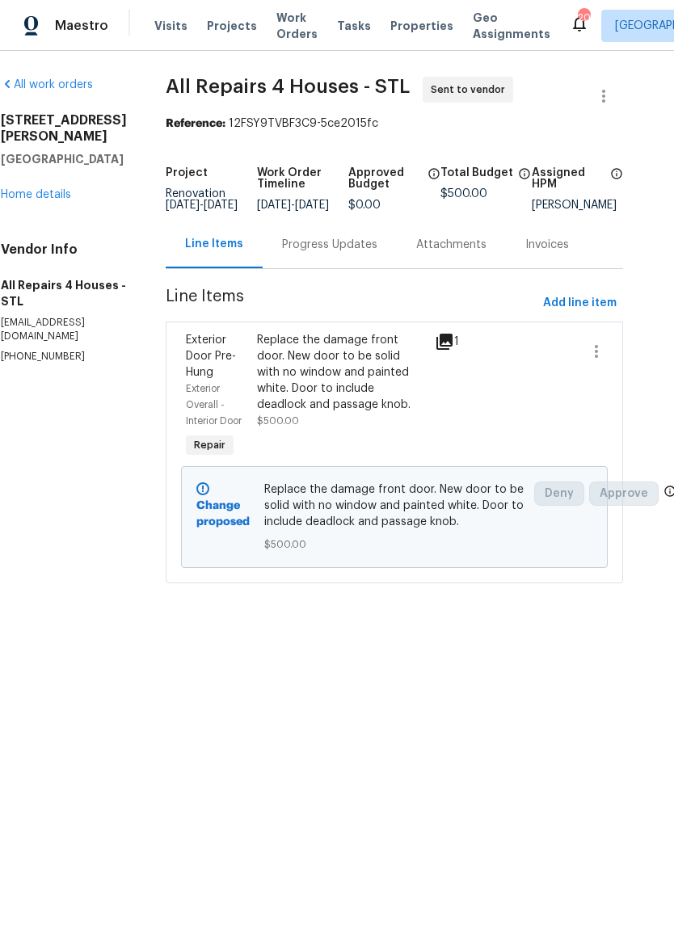
click at [60, 189] on link "Home details" at bounding box center [36, 194] width 70 height 11
